Goal: Transaction & Acquisition: Obtain resource

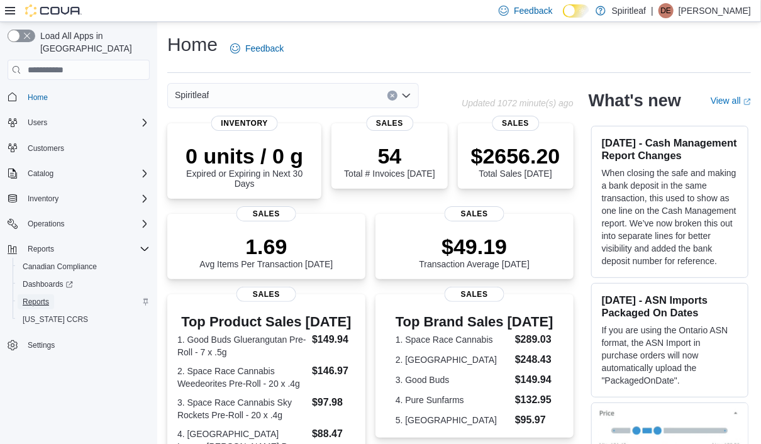
click at [35, 297] on span "Reports" at bounding box center [36, 302] width 26 height 10
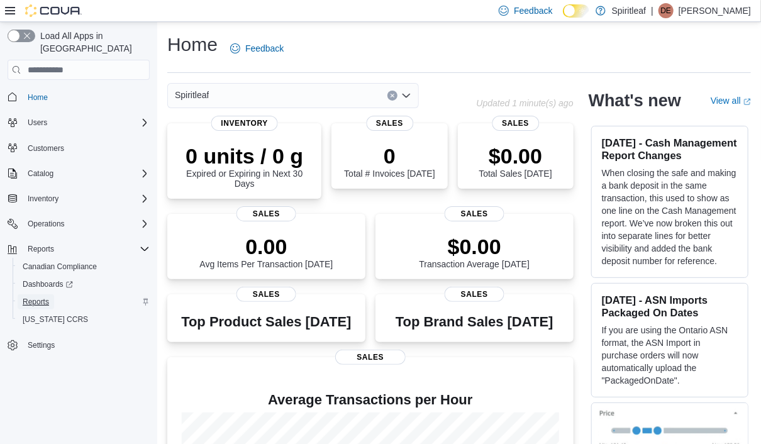
click at [35, 297] on span "Reports" at bounding box center [36, 302] width 26 height 10
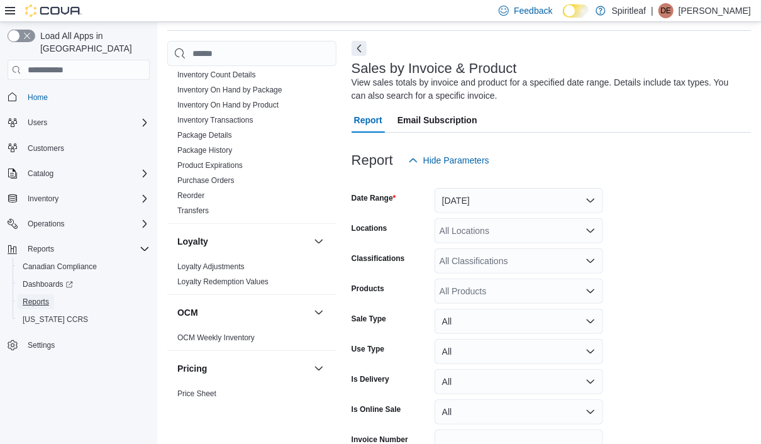
scroll to position [566, 0]
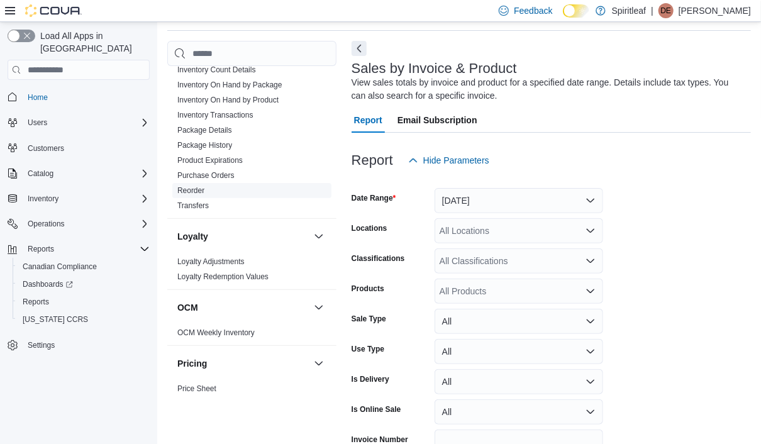
click at [191, 186] on link "Reorder" at bounding box center [190, 190] width 27 height 9
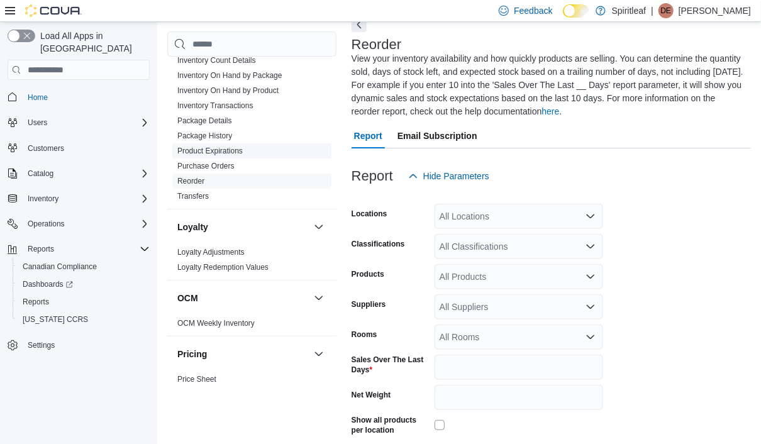
scroll to position [82, 0]
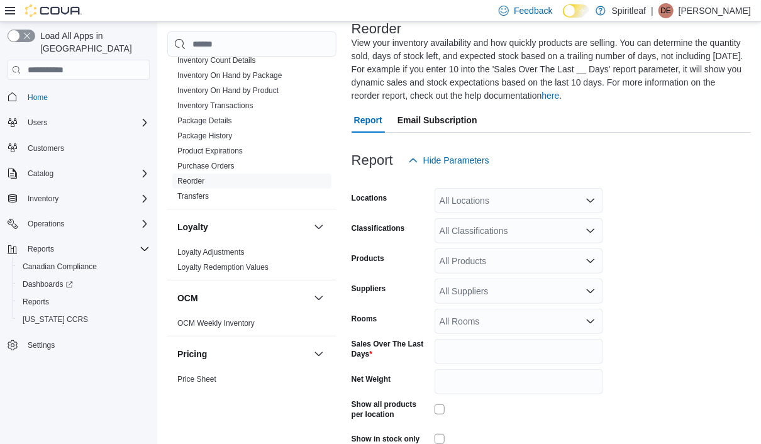
click at [535, 204] on div "All Locations" at bounding box center [519, 200] width 169 height 25
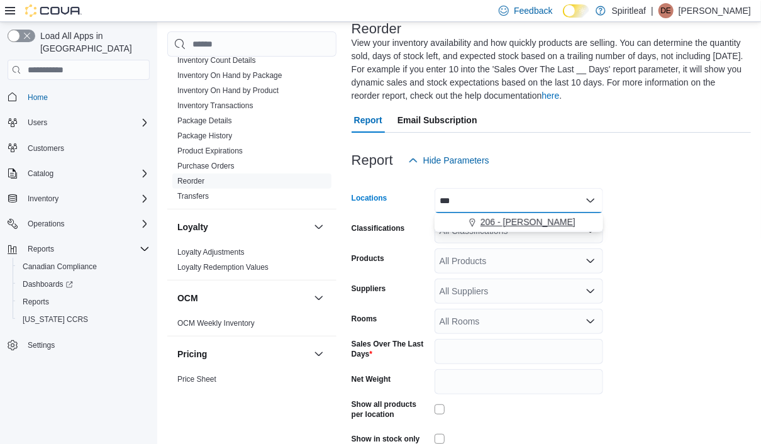
type input "***"
click at [513, 218] on span "206 - Brooks" at bounding box center [527, 222] width 95 height 13
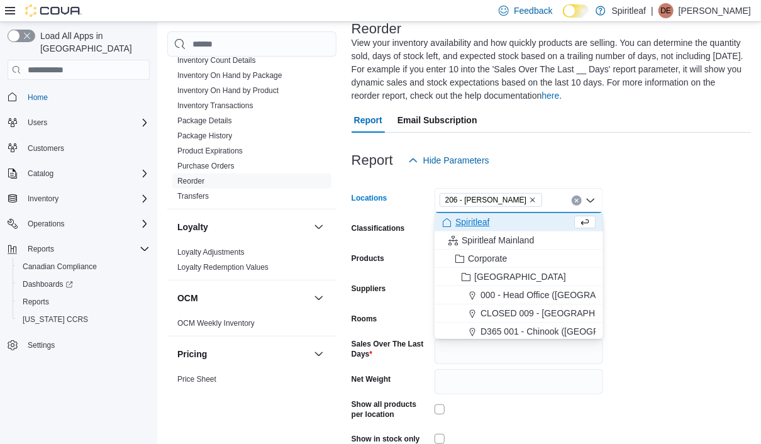
click at [721, 200] on form "Locations 206 - Brooks Combo box. Selected. 206 - Brooks. Press Backspace to de…" at bounding box center [551, 328] width 399 height 311
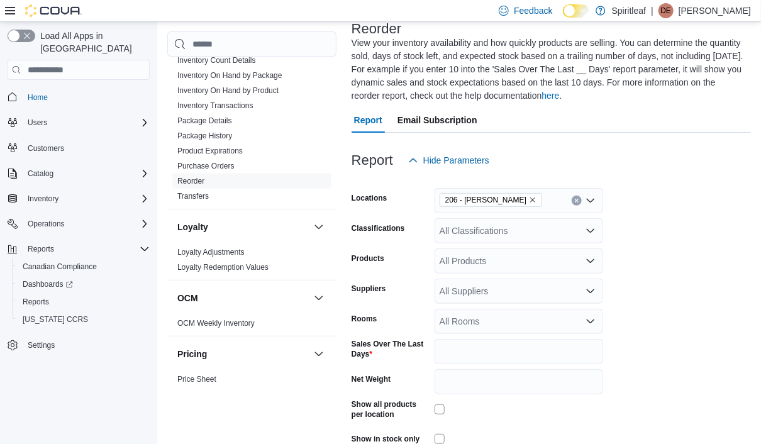
click at [561, 233] on div "All Classifications" at bounding box center [519, 230] width 169 height 25
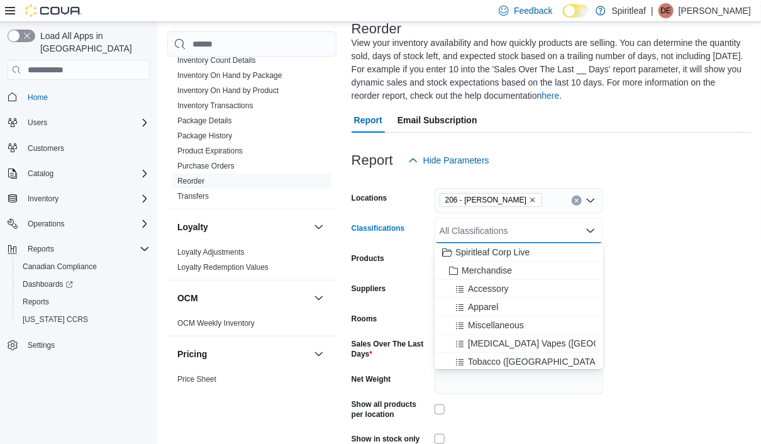
click at [590, 230] on icon "Close list of options" at bounding box center [590, 231] width 10 height 10
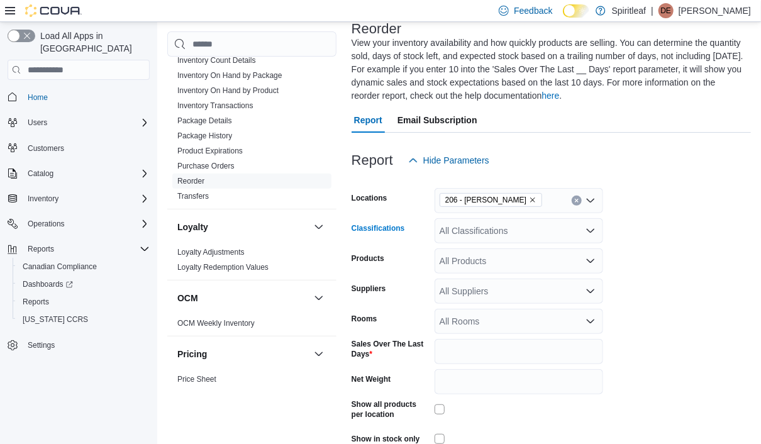
click at [590, 231] on icon "Open list of options" at bounding box center [590, 231] width 10 height 10
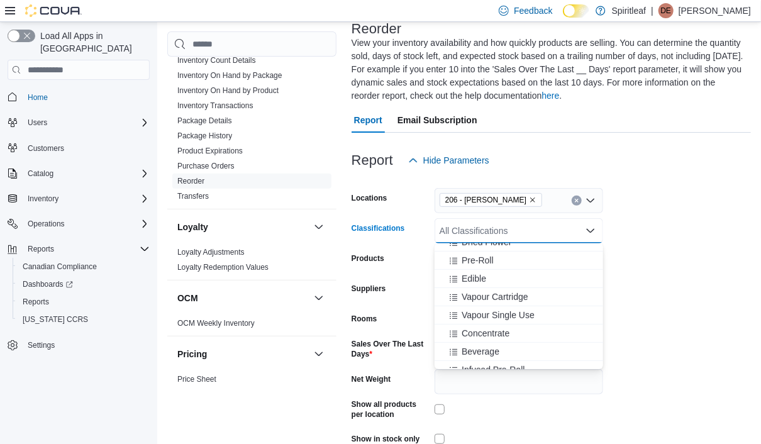
scroll to position [252, 0]
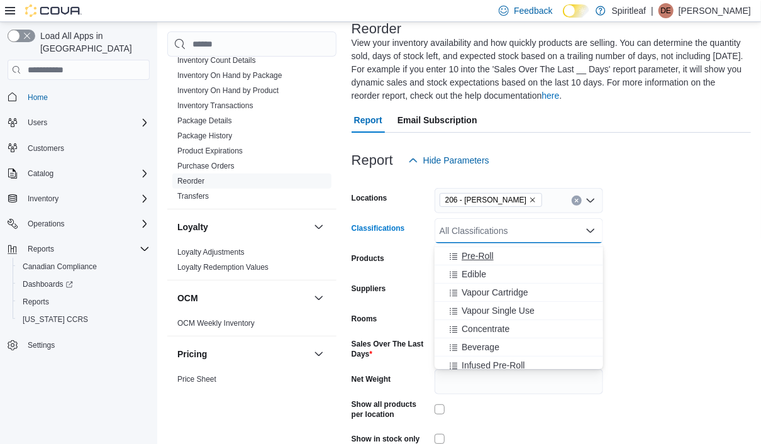
click at [551, 262] on button "Pre-Roll" at bounding box center [519, 256] width 169 height 18
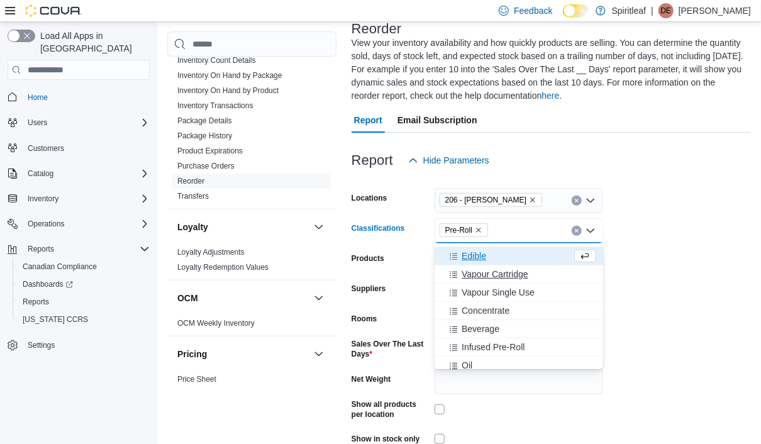
click at [549, 277] on div "Vapour Cartridge" at bounding box center [518, 274] width 153 height 13
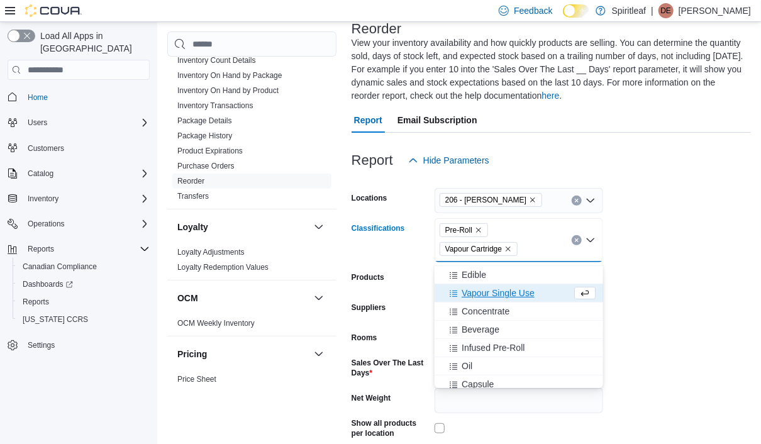
click at [548, 297] on div "Vapour Single Use" at bounding box center [507, 293] width 130 height 13
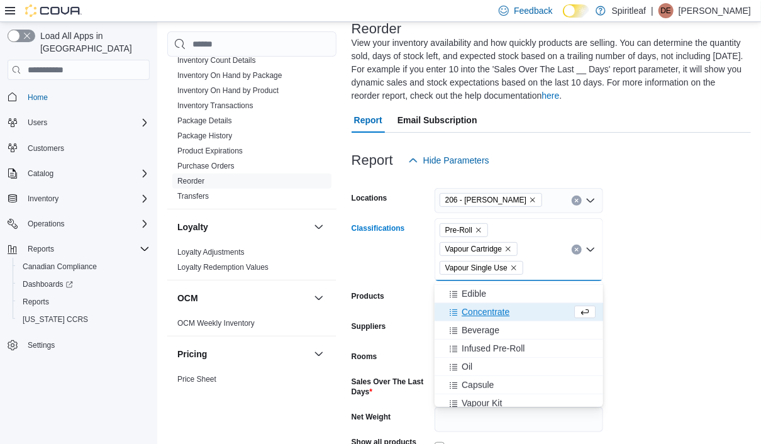
click at [546, 315] on div "Concentrate" at bounding box center [507, 312] width 130 height 13
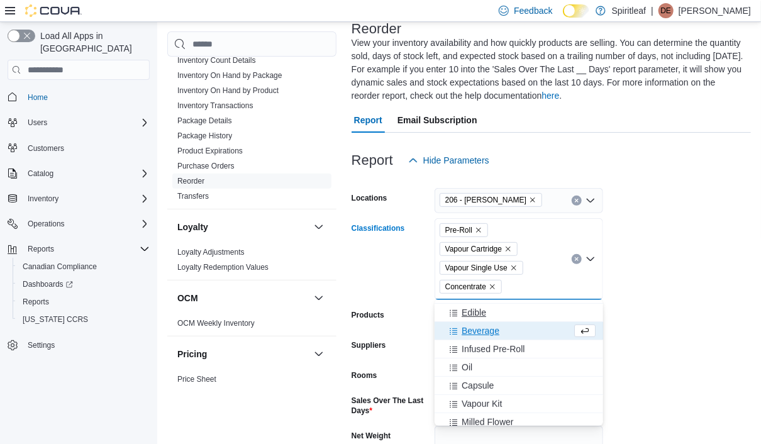
click at [543, 338] on button "Beverage" at bounding box center [519, 331] width 169 height 18
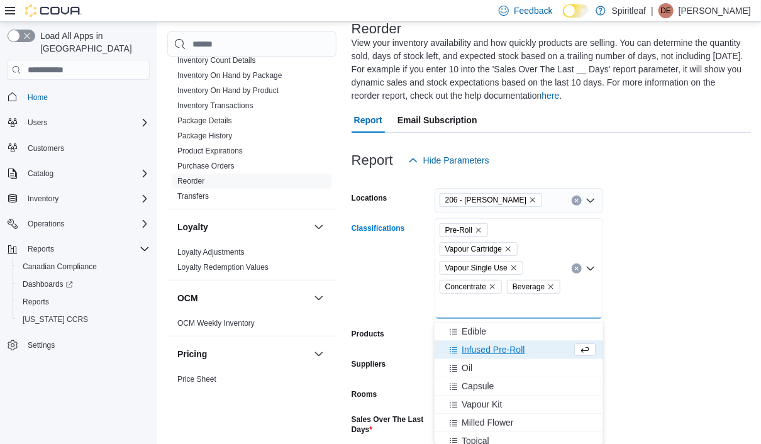
click at [541, 349] on div "Infused Pre-Roll" at bounding box center [507, 349] width 130 height 13
click at [541, 355] on div "Oil" at bounding box center [507, 349] width 130 height 13
click at [543, 350] on div "Capsule" at bounding box center [507, 349] width 130 height 13
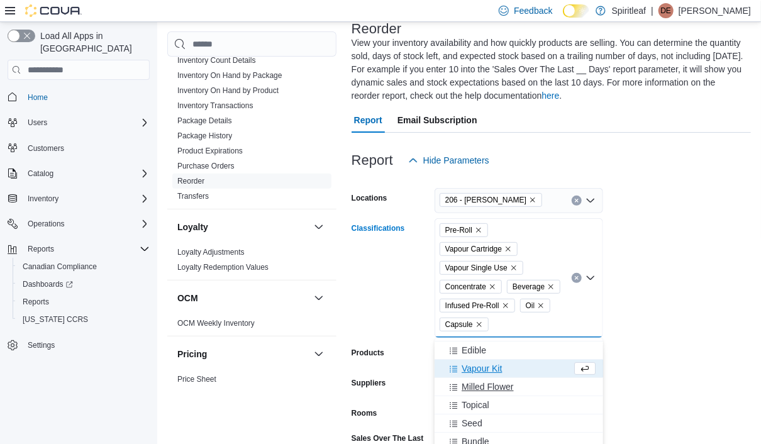
click at [541, 387] on div "Milled Flower" at bounding box center [518, 386] width 153 height 13
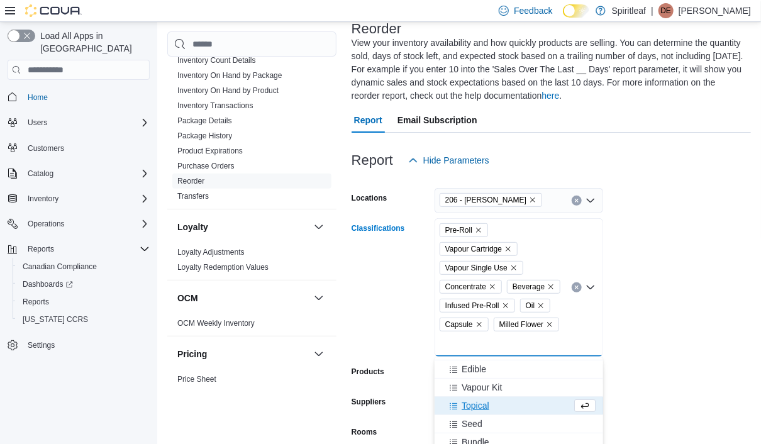
click at [529, 406] on div "Topical" at bounding box center [507, 405] width 130 height 13
click at [529, 368] on div "Edible" at bounding box center [518, 369] width 153 height 13
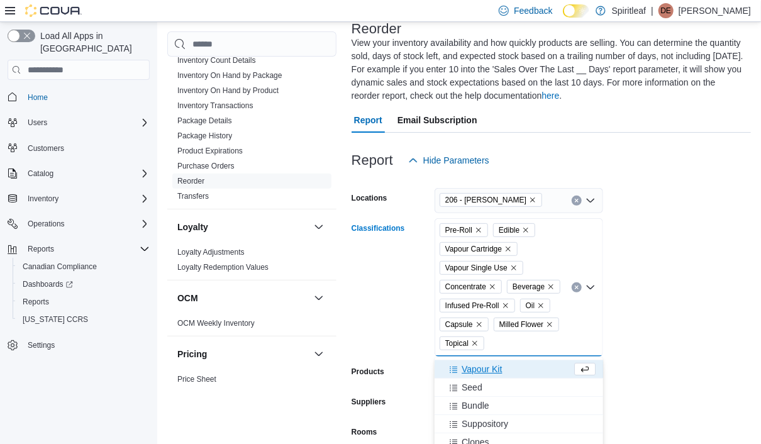
scroll to position [189, 0]
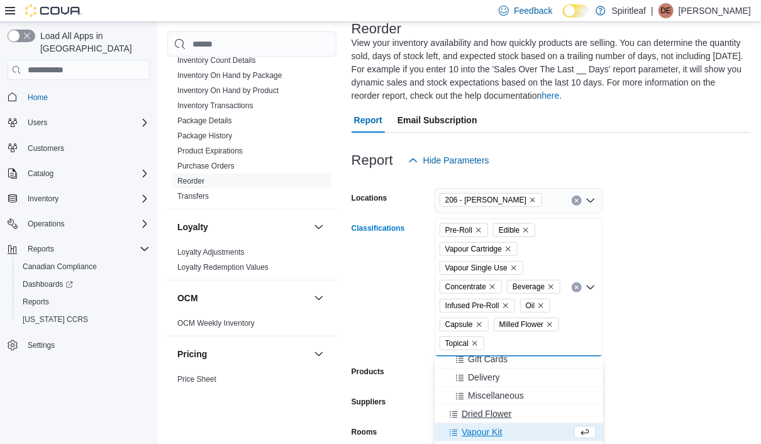
click at [532, 413] on div "Dried Flower" at bounding box center [518, 413] width 153 height 13
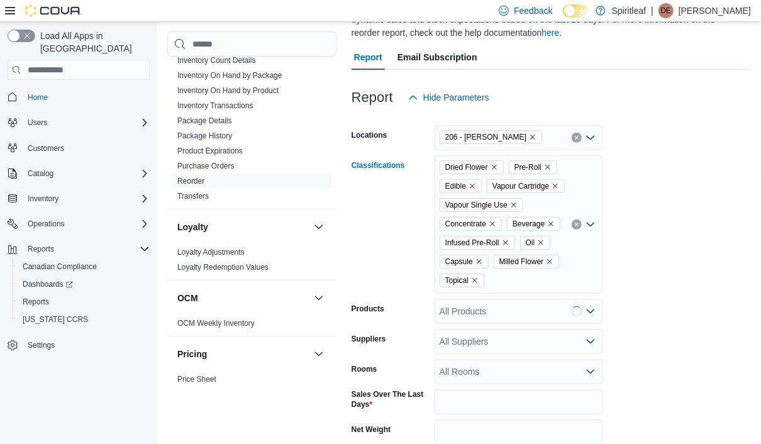
scroll to position [208, 0]
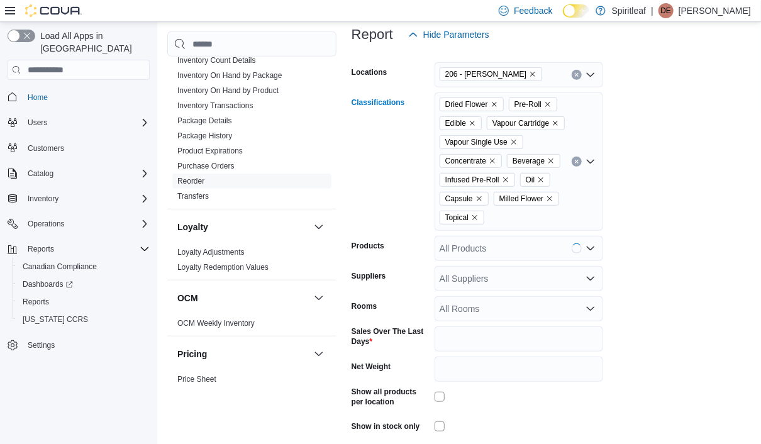
click at [672, 262] on form "Locations 206 - Brooks Classifications Dried Flower Pre-Roll Edible Vapour Cart…" at bounding box center [551, 259] width 399 height 424
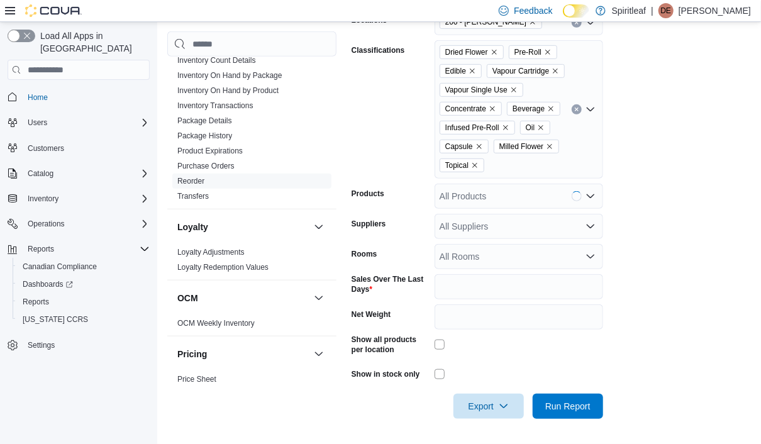
scroll to position [279, 0]
click at [491, 403] on span "Export" at bounding box center [488, 405] width 55 height 25
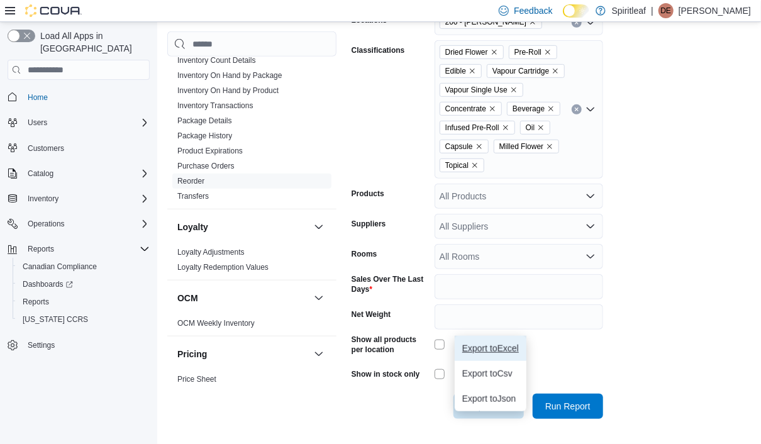
click at [499, 343] on span "Export to Excel" at bounding box center [490, 348] width 57 height 10
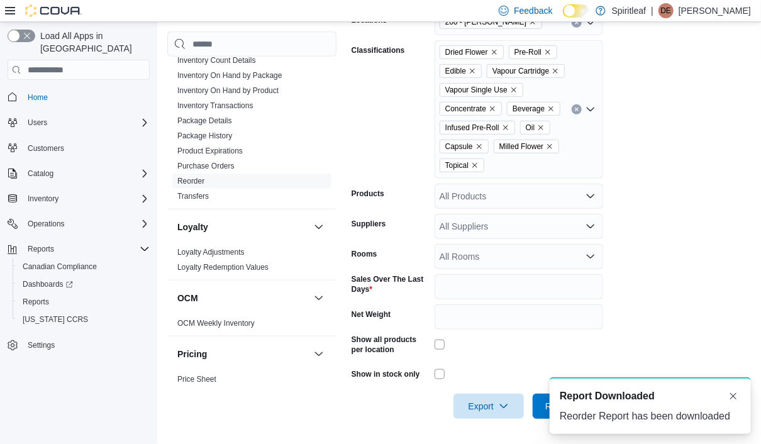
scroll to position [0, 0]
